Goal: Task Accomplishment & Management: Manage account settings

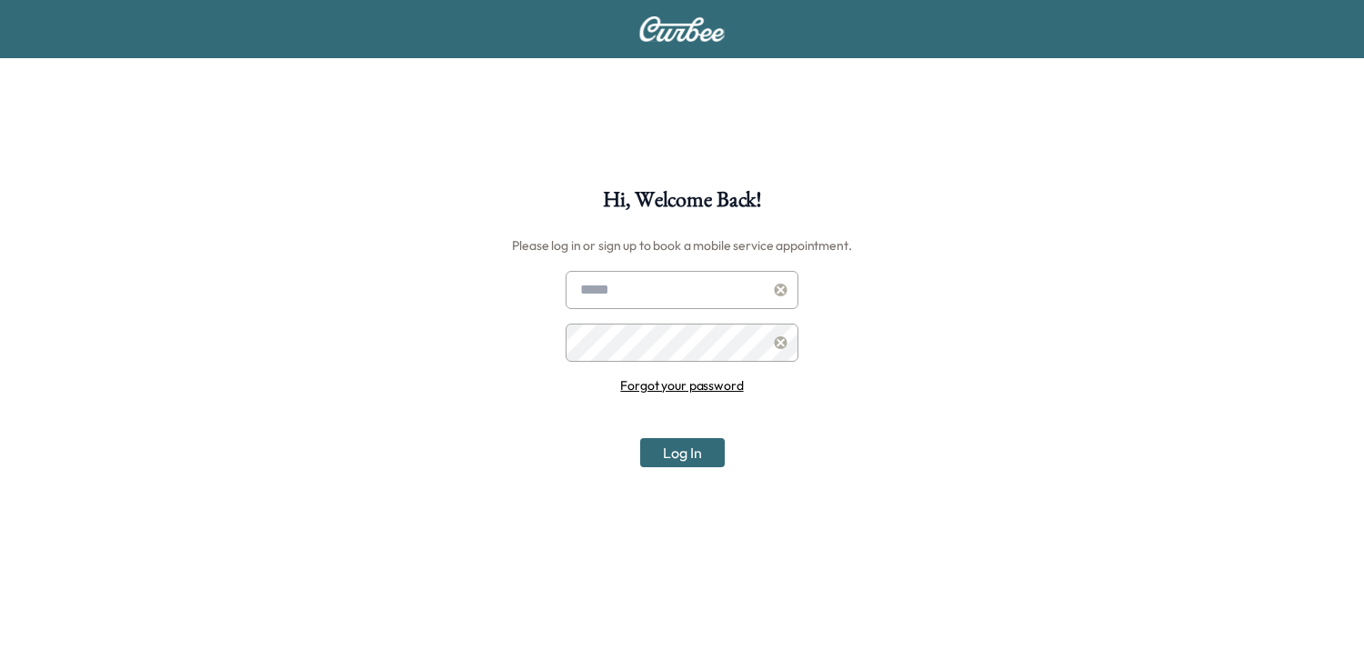
click at [705, 292] on input "text" at bounding box center [681, 290] width 233 height 38
type input "**********"
click at [778, 338] on icon at bounding box center [780, 342] width 13 height 13
click at [779, 344] on icon at bounding box center [781, 342] width 14 height 13
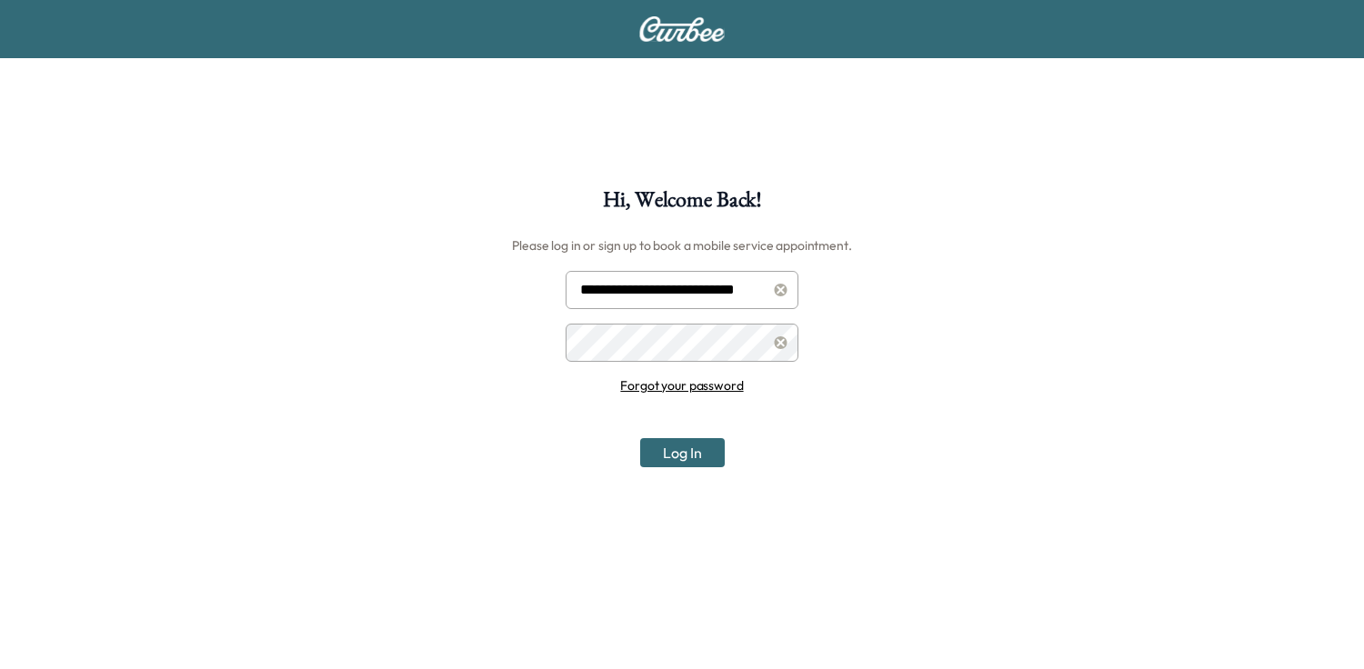
click at [640, 438] on button "Log In" at bounding box center [682, 452] width 85 height 29
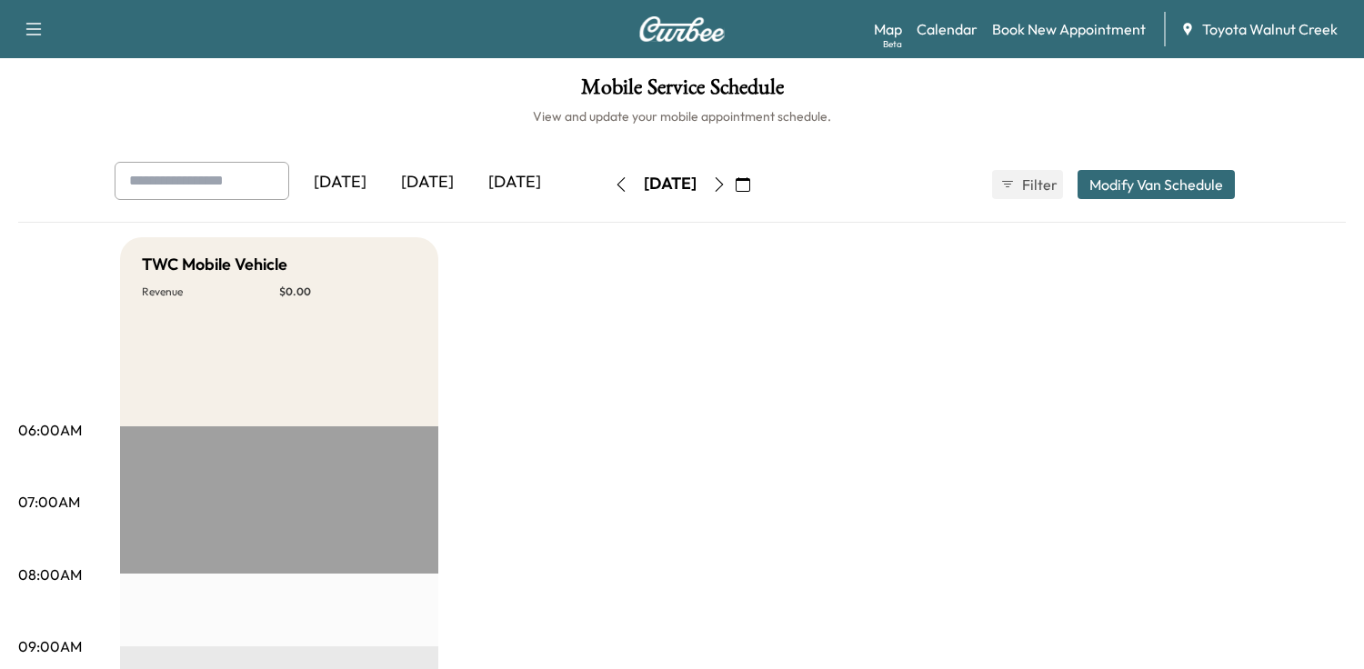
click at [750, 183] on icon "button" at bounding box center [742, 184] width 15 height 15
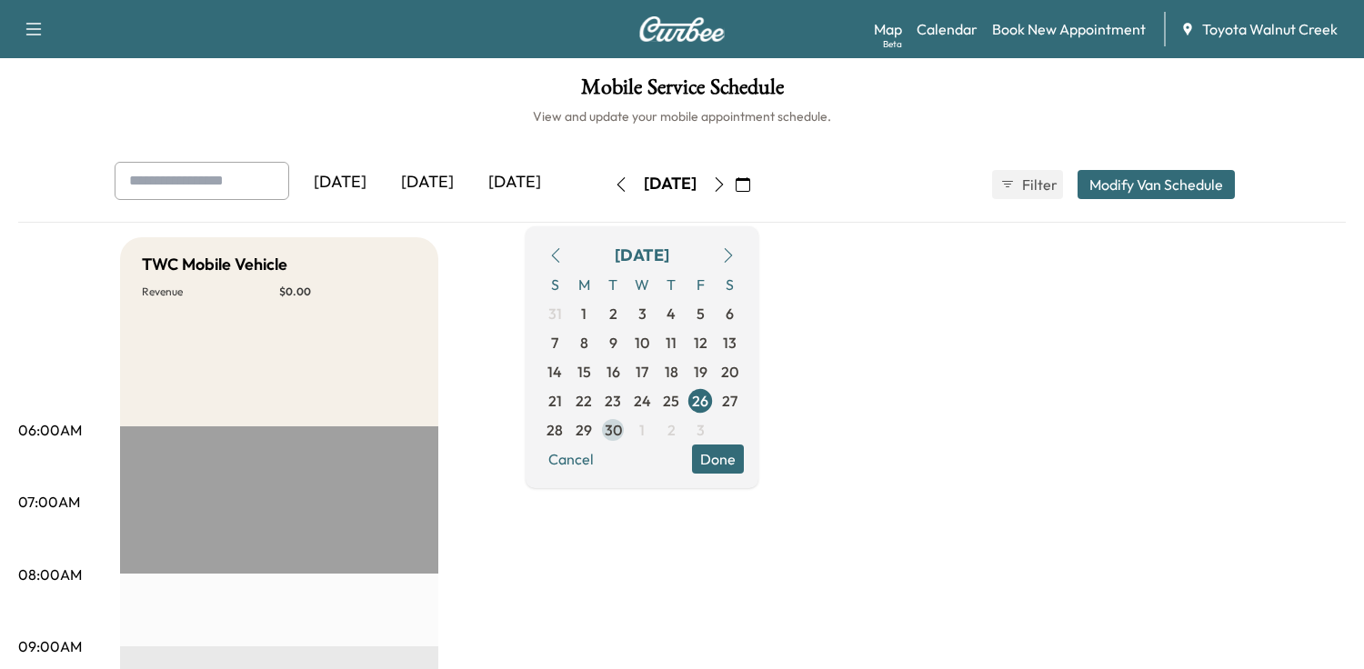
click at [622, 424] on span "30" at bounding box center [613, 430] width 17 height 22
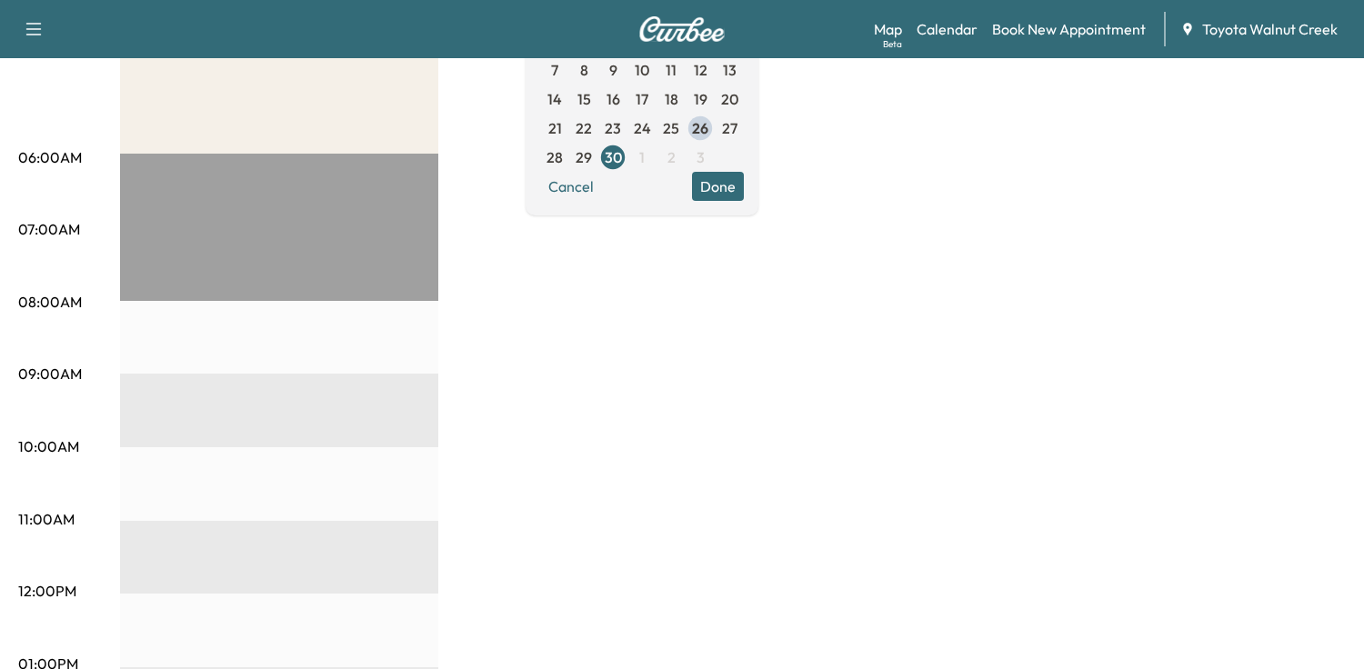
scroll to position [364, 0]
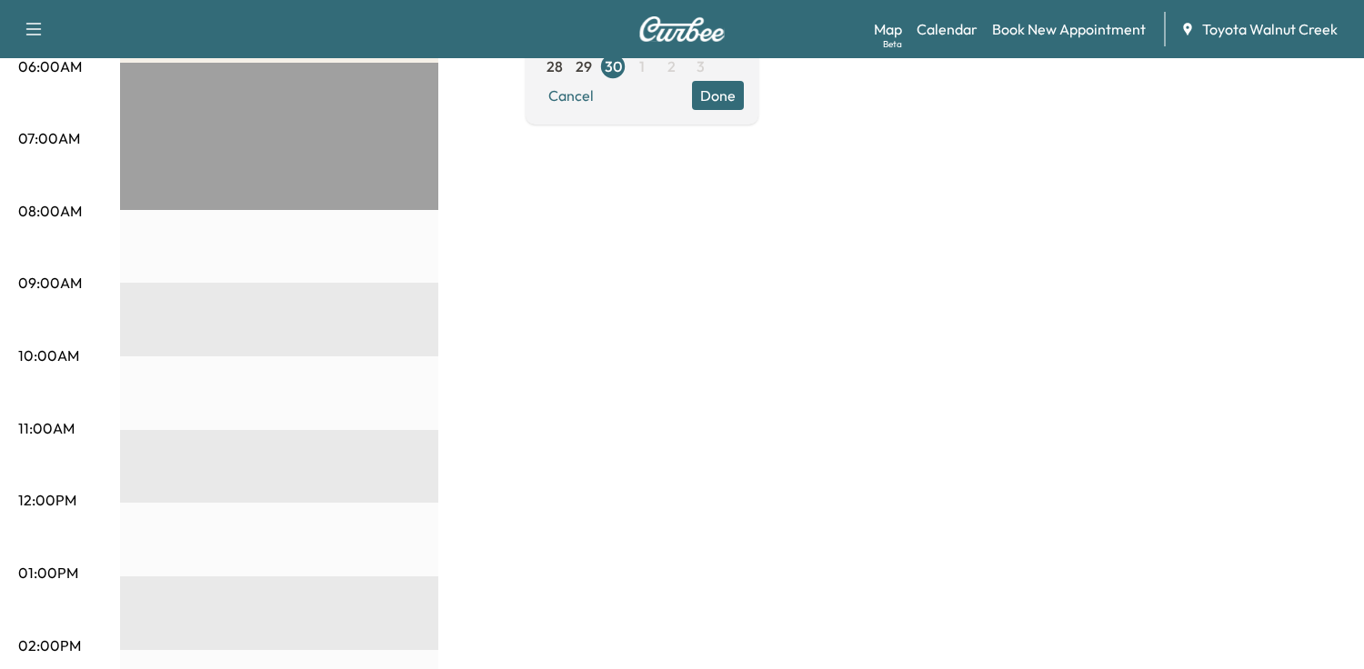
click at [152, 299] on div "EST Start" at bounding box center [279, 650] width 318 height 1174
click at [54, 281] on p "09:00AM" at bounding box center [50, 283] width 64 height 22
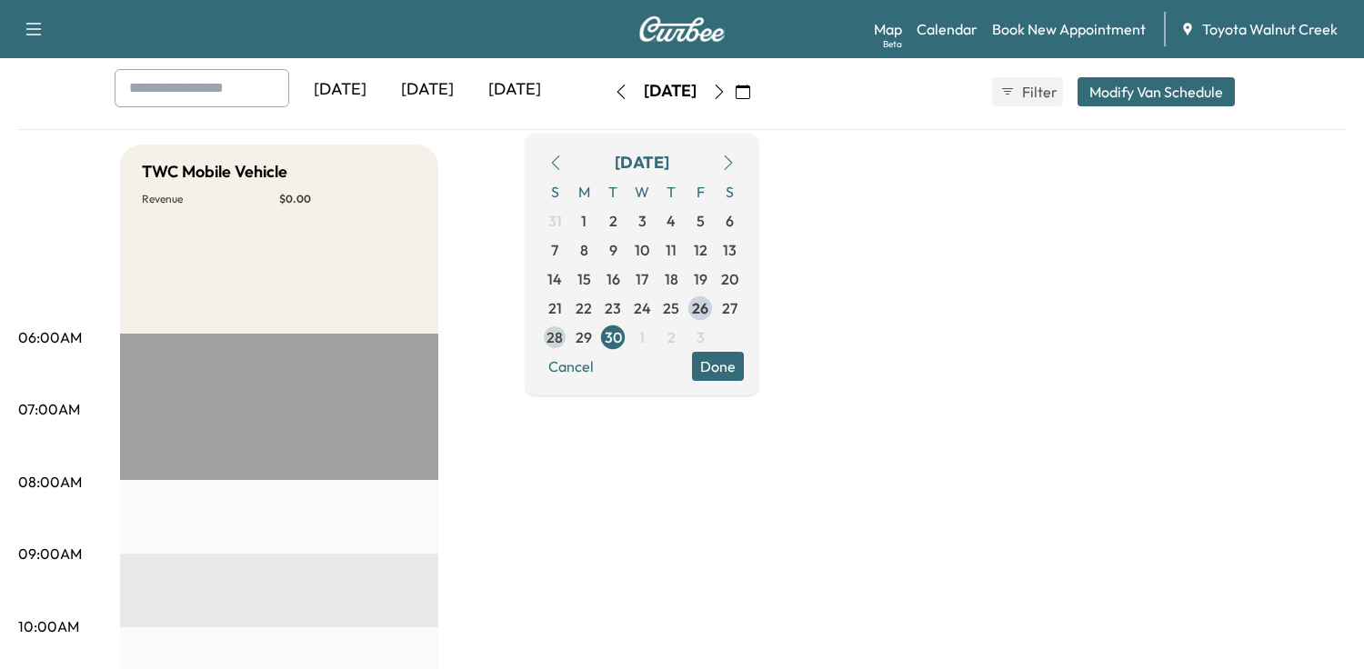
scroll to position [91, 0]
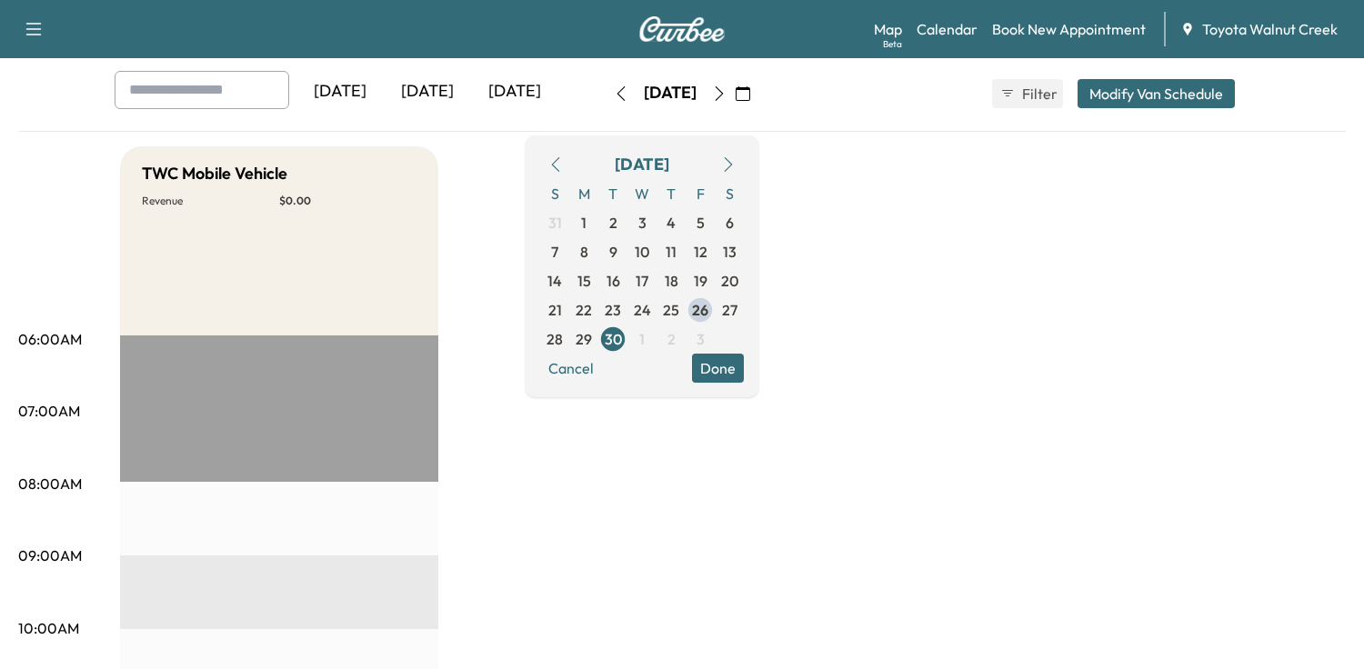
click at [744, 358] on button "Done" at bounding box center [718, 368] width 52 height 29
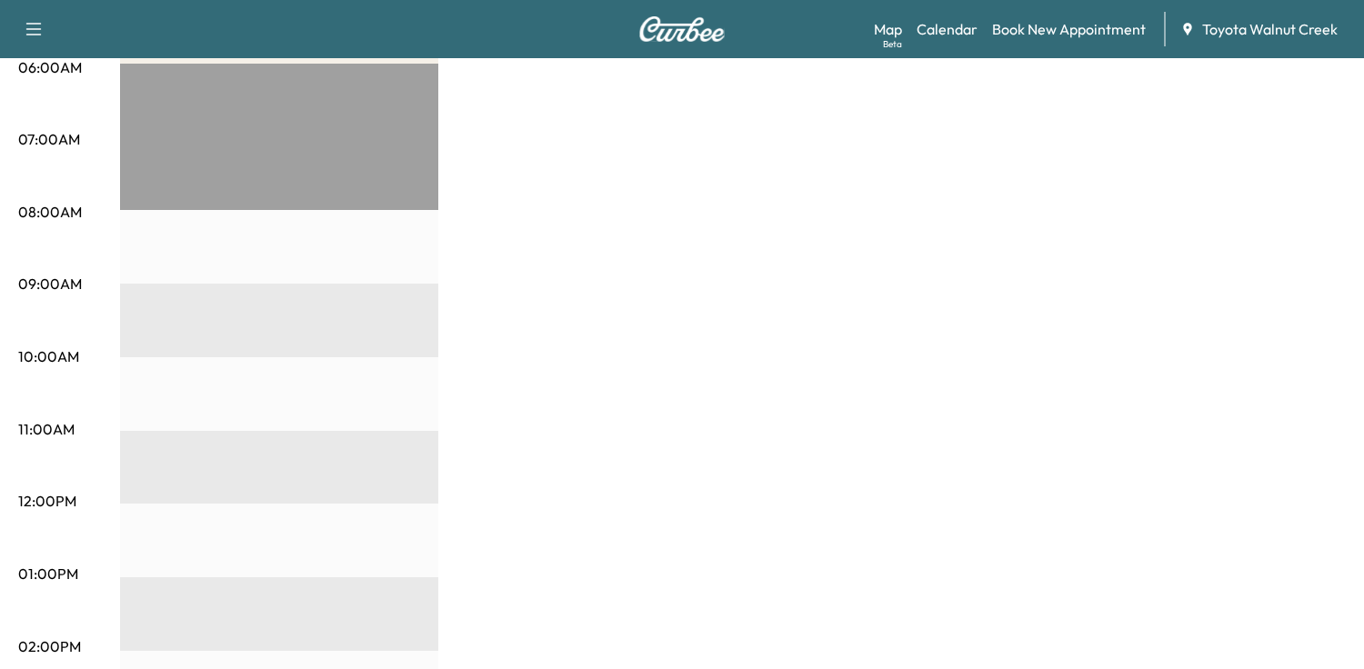
scroll to position [364, 0]
click at [57, 281] on p "09:00AM" at bounding box center [50, 283] width 64 height 22
click at [171, 303] on div "EST Start" at bounding box center [279, 650] width 318 height 1174
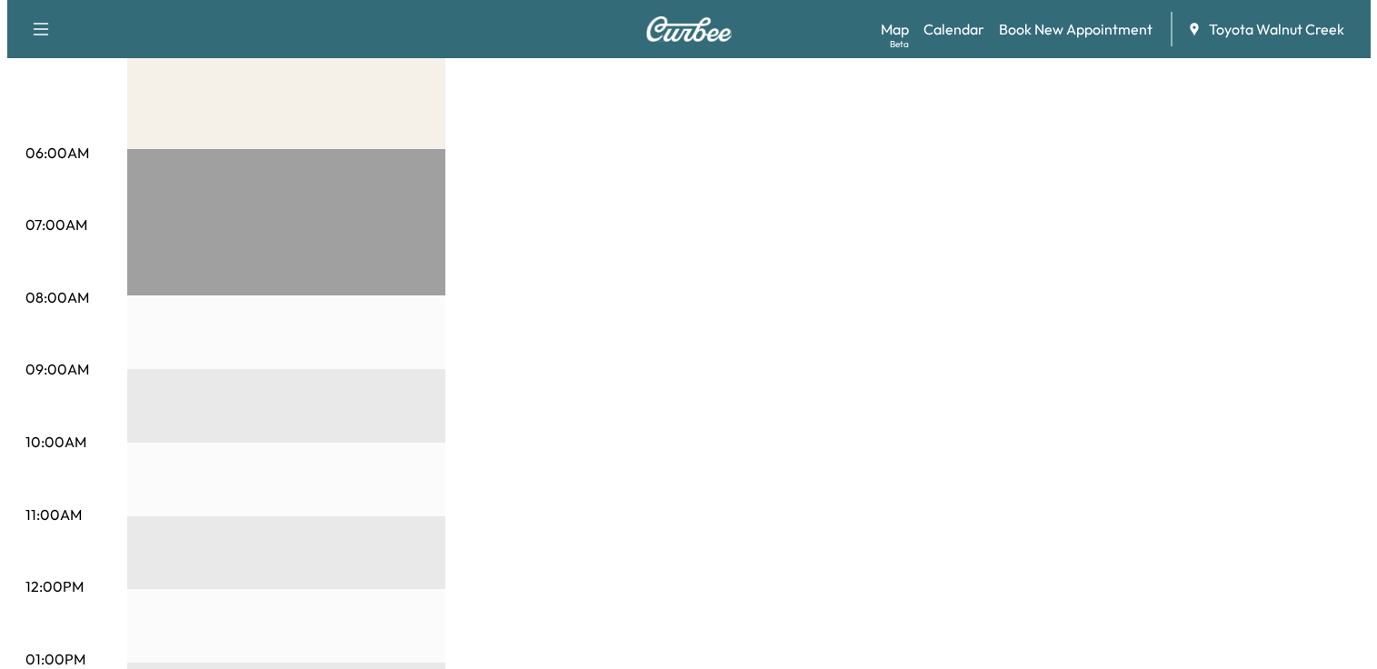
scroll to position [0, 0]
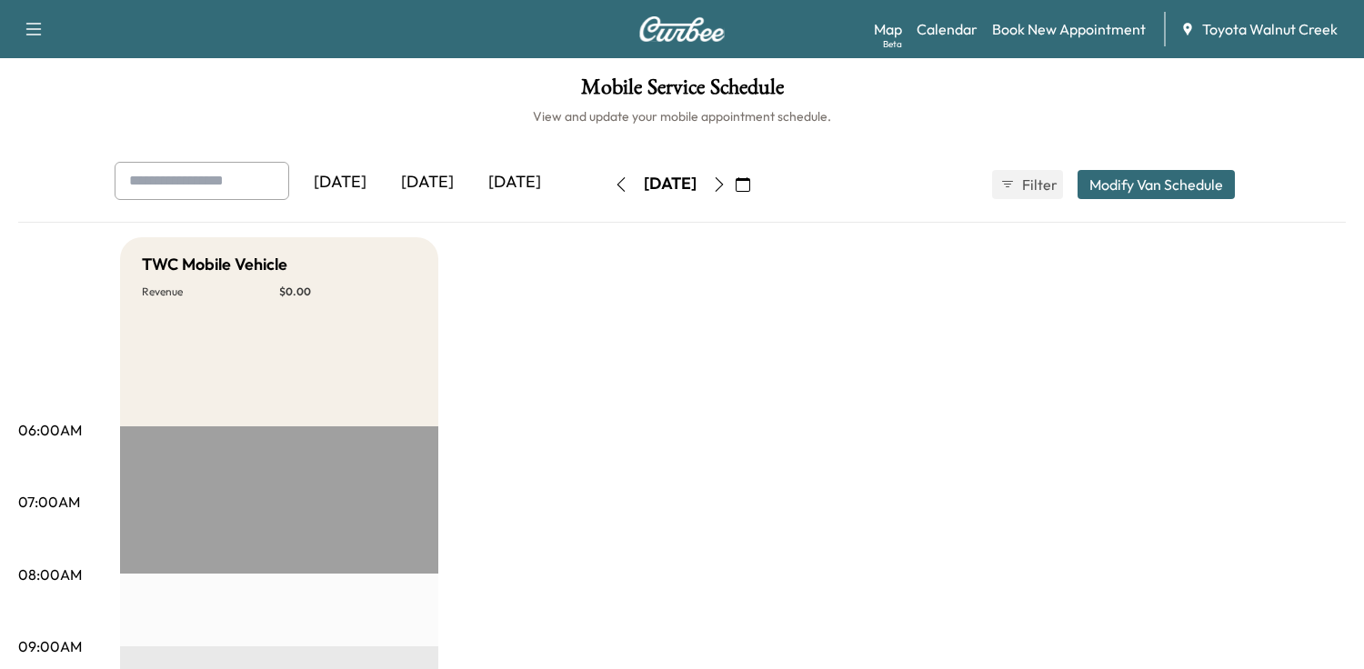
click at [310, 328] on div "TWC Mobile Vehicle Revenue $ 0.00" at bounding box center [279, 331] width 318 height 189
click at [226, 190] on input "text" at bounding box center [202, 181] width 175 height 38
type input "*"
type input "**********"
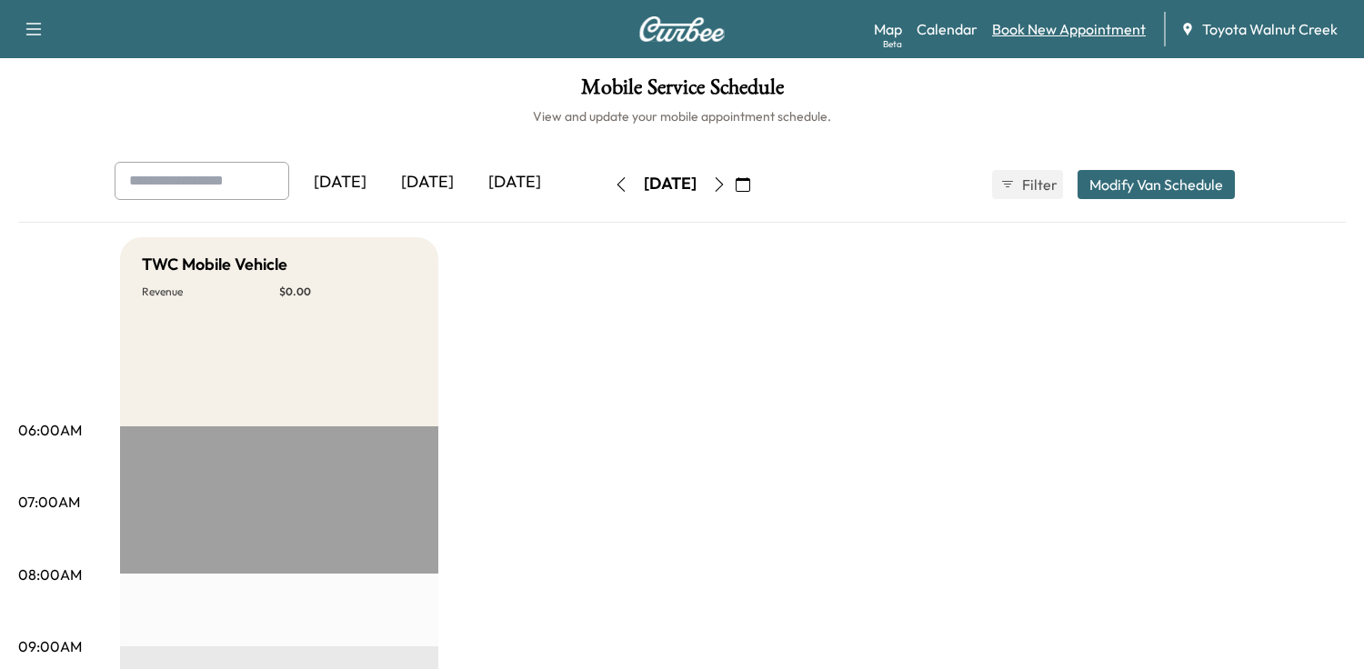
click at [1083, 26] on link "Book New Appointment" at bounding box center [1069, 29] width 154 height 22
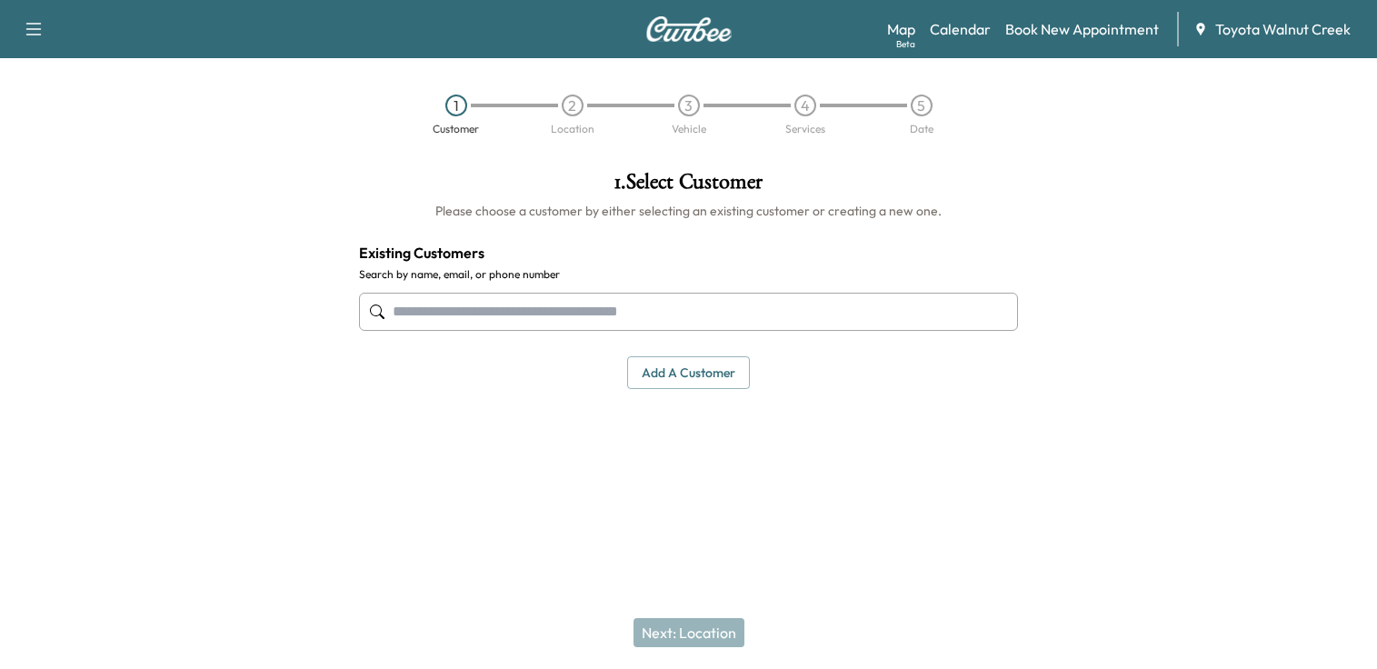
click at [617, 314] on input "text" at bounding box center [689, 312] width 660 height 38
type input "**********"
